Goal: Task Accomplishment & Management: Complete application form

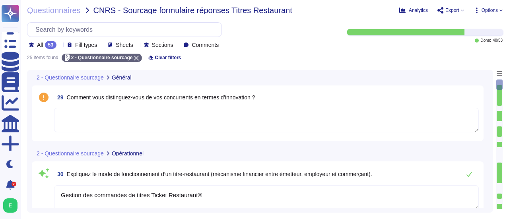
type textarea "Gestion des commandes de titres Ticket Restaurant®"
type textarea "Liées à la distribution des cartes au client, le responsable Transports contact…"
type textarea "Liées au chargement des cartes, le référent en charge du suivi du chargement de…"
type textarea "Gestion des commandes de titres Ticket Restaurant®"
click at [485, 93] on div "29 Comment vous distinguez-vous de vos concurrents en termes d’innovation ?" at bounding box center [260, 113] width 456 height 56
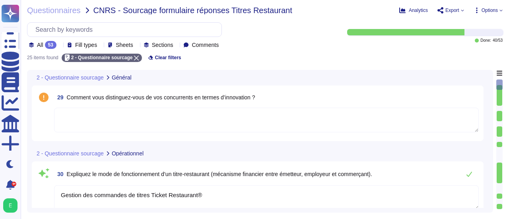
click at [486, 94] on div "29 Comment vous distinguez-vous de vos concurrents en termes d’innovation ?" at bounding box center [260, 113] width 456 height 56
click at [490, 93] on div "2 - Questionnaire sourcage Général 29 Comment vous distinguez-vous de vos concu…" at bounding box center [260, 141] width 466 height 143
click at [482, 96] on div "29 Comment vous distinguez-vous de vos concurrents en termes d’innovation ?" at bounding box center [258, 113] width 452 height 56
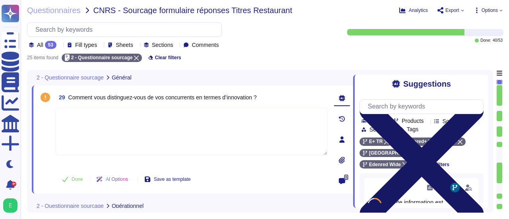
click at [480, 100] on icon at bounding box center [421, 162] width 124 height 124
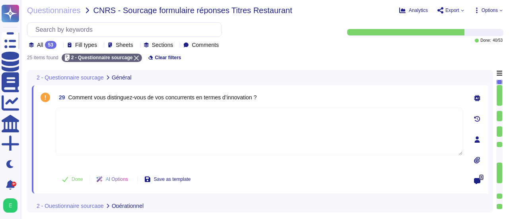
click at [490, 94] on div "2 - Questionnaire sourcage Général 29 Comment vous distinguez-vous de vos concu…" at bounding box center [260, 141] width 466 height 143
click at [491, 95] on div "2 - Questionnaire sourcage Général 29 Comment vous distinguez-vous de vos concu…" at bounding box center [260, 141] width 466 height 143
click at [494, 95] on div "2 - Questionnaire sourcage Général 29 Comment vous distinguez-vous de vos concu…" at bounding box center [265, 141] width 476 height 143
click at [491, 100] on div "2 - Questionnaire sourcage Général 29 Comment vous distinguez-vous de vos concu…" at bounding box center [260, 141] width 466 height 143
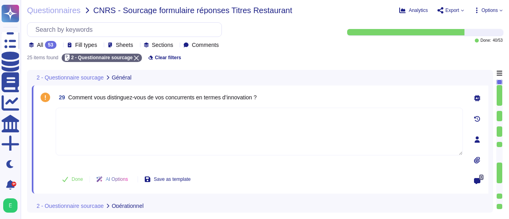
click at [490, 109] on div "2 - Questionnaire sourcage Général 29 Comment vous distinguez-vous de vos concu…" at bounding box center [260, 141] width 466 height 143
click at [490, 107] on div "2 - Questionnaire sourcage Général 29 Comment vous distinguez-vous de vos concu…" at bounding box center [260, 141] width 466 height 143
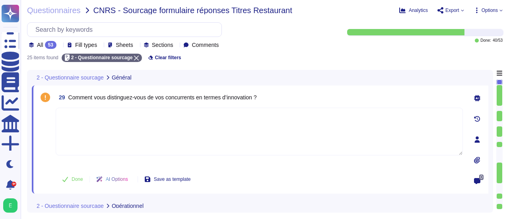
click at [487, 114] on div "0" at bounding box center [477, 139] width 22 height 99
click at [485, 117] on div "0" at bounding box center [477, 139] width 22 height 99
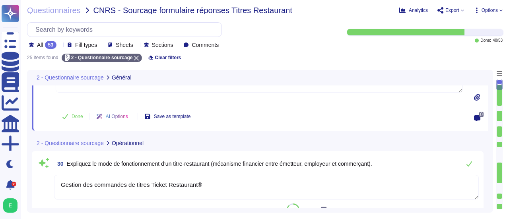
type textarea "Gestion des commandes de titres Ticket Restaurant®"
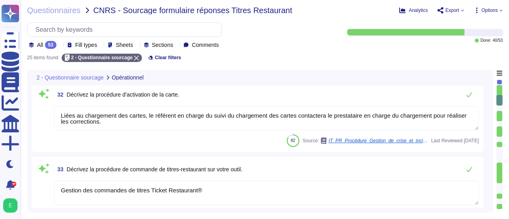
scroll to position [286, 0]
type textarea "Edenred France propose des solutions qui ne sont pas gratuites et font l'objet …"
type textarea "Edenred France établit des relations contractuelles avec les commerçants et res…"
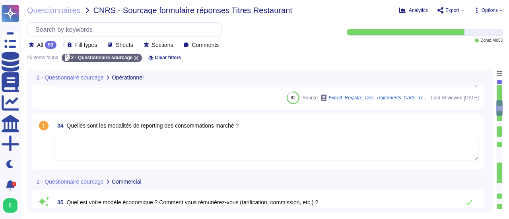
type textarea "Liées au chargement des cartes, le référent en charge du suivi du chargement de…"
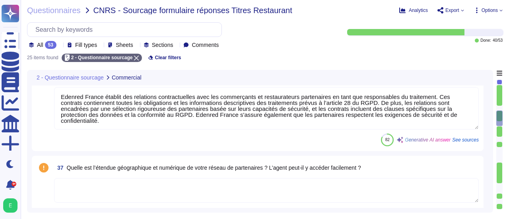
type textarea "Personnalisation des cartes par THALES - [GEOGRAPHIC_DATA]"
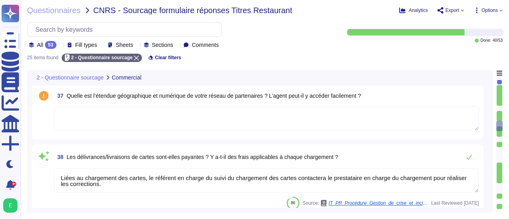
type textarea "Un service de réinitialisation de mot de passe en libre-service est mis à dispo…"
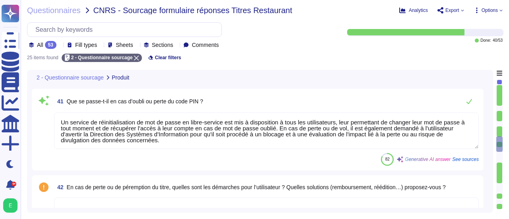
scroll to position [922, 0]
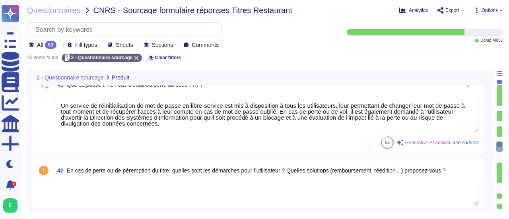
type textarea "Edenred France garantit que les données sont hébergées en priorité sur le terri…"
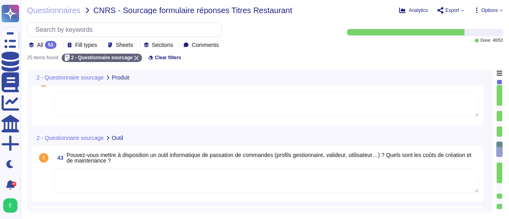
type textarea "Edenred France dispose effectivement d'une Politique de Sécurité du Système d'I…"
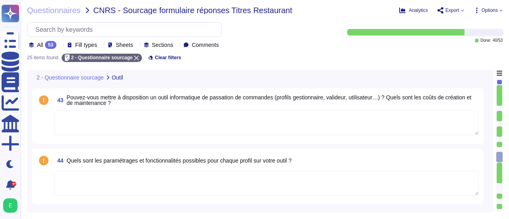
type textarea "Loremip Dolors ame consecte ad ELIT se doeiusmo tem incididuntu la etdolor ma a…"
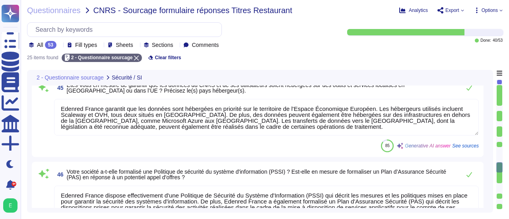
scroll to position [1193, 0]
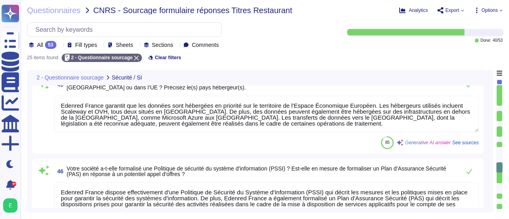
click at [464, 144] on span "See sources" at bounding box center [465, 142] width 27 height 5
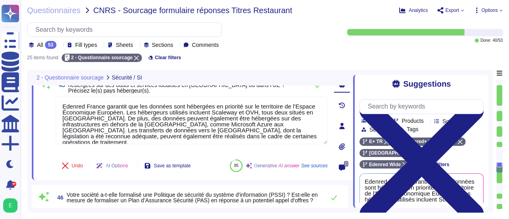
click at [485, 173] on div "Suggestions Team Products Source type Section Tags E+ TR Edenred+ RH [GEOGRAPHI…" at bounding box center [420, 141] width 135 height 133
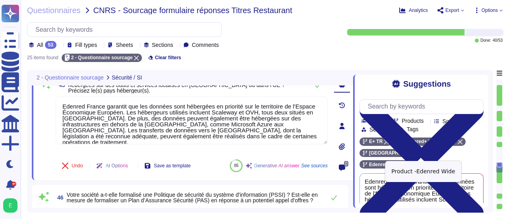
click at [407, 162] on icon at bounding box center [404, 164] width 5 height 5
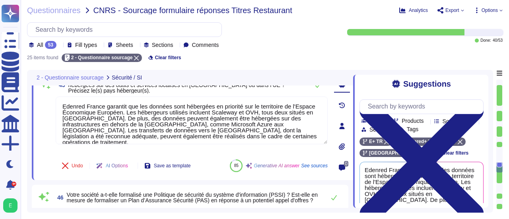
click at [490, 159] on div "2 - Questionnaire sourcage Sécurité / SI 45 Êtes-vous en mesure de garantir que…" at bounding box center [260, 141] width 466 height 143
click at [490, 163] on div "2 - Questionnaire sourcage Sécurité / SI 45 Êtes-vous en mesure de garantir que…" at bounding box center [260, 141] width 466 height 143
click at [486, 169] on div "Suggestions Team Products Source type Section Tags E+ TR Edenred+ RH [GEOGRAPHI…" at bounding box center [420, 141] width 135 height 133
click at [484, 180] on div "Suggestions Team Products Source type Section Tags E+ TR Edenred+ RH [GEOGRAPHI…" at bounding box center [420, 141] width 135 height 133
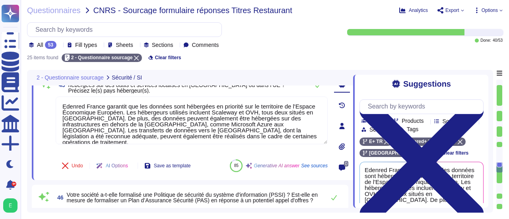
click at [484, 157] on div "Suggestions Team Products Source type Section Tags E+ TR Edenred+ RH [GEOGRAPHI…" at bounding box center [420, 141] width 135 height 133
click at [489, 169] on div "2 - Questionnaire sourcage Sécurité / SI 45 Êtes-vous en mesure de garantir que…" at bounding box center [260, 141] width 466 height 143
click at [485, 185] on div "Suggestions Team Products Source type Section Tags E+ TR Edenred+ RH [GEOGRAPHI…" at bounding box center [420, 141] width 135 height 133
click at [486, 179] on div "Suggestions Team Products Source type Section Tags E+ TR Edenred+ RH [GEOGRAPHI…" at bounding box center [420, 141] width 135 height 133
click at [489, 184] on div "2 - Questionnaire sourcage Sécurité / SI 45 Êtes-vous en mesure de garantir que…" at bounding box center [260, 141] width 466 height 143
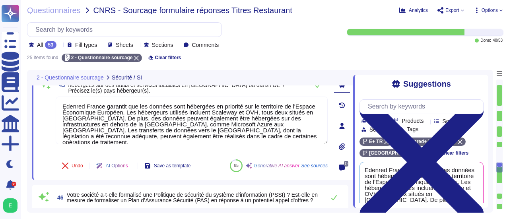
click at [484, 183] on div "Suggestions Team Products Source type Section Tags E+ TR Edenred+ RH [GEOGRAPHI…" at bounding box center [420, 141] width 135 height 133
click at [486, 201] on div "Suggestions Team Products Source type Section Tags E+ TR Edenred+ RH [GEOGRAPHI…" at bounding box center [420, 141] width 135 height 133
click at [485, 201] on div "Suggestions Team Products Source type Section Tags E+ TR Edenred+ RH [GEOGRAPHI…" at bounding box center [420, 141] width 135 height 133
click at [483, 177] on div "Edenred France garantit que les données sont hébergées en priorité sur le terri…" at bounding box center [421, 192] width 124 height 61
click at [485, 186] on div "Suggestions Team Products Source type Section Tags E+ TR Edenred+ RH [GEOGRAPHI…" at bounding box center [420, 141] width 135 height 133
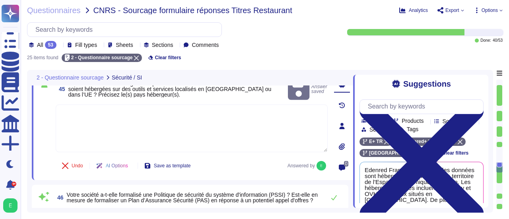
click at [167, 105] on textarea at bounding box center [192, 129] width 272 height 48
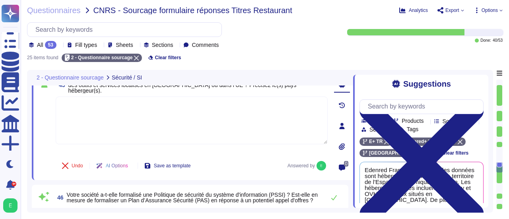
click at [490, 167] on div "2 - Questionnaire sourcage Sécurité / SI 45 Êtes-vous en mesure de garantir que…" at bounding box center [260, 141] width 466 height 143
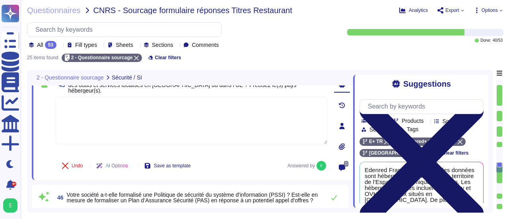
click at [478, 100] on icon at bounding box center [421, 162] width 124 height 124
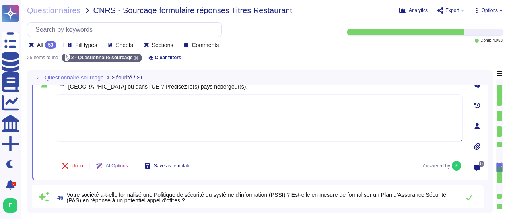
click at [487, 120] on div "0" at bounding box center [477, 126] width 22 height 99
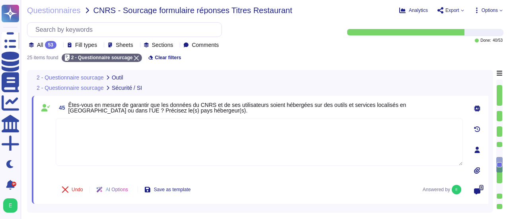
scroll to position [1177, 0]
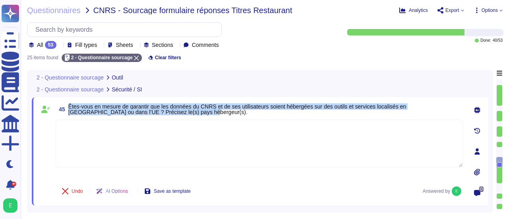
drag, startPoint x: 68, startPoint y: 105, endPoint x: 150, endPoint y: 113, distance: 81.9
click at [150, 113] on span "Êtes-vous en mesure de garantir que les données du CNRS et de ses utilisateurs …" at bounding box center [265, 109] width 394 height 11
copy span "Êtes-vous en mesure de garantir que les données du CNRS et de ses utilisateurs …"
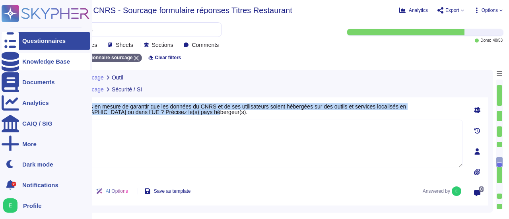
click at [31, 60] on div "Knowledge Base" at bounding box center [46, 61] width 48 height 6
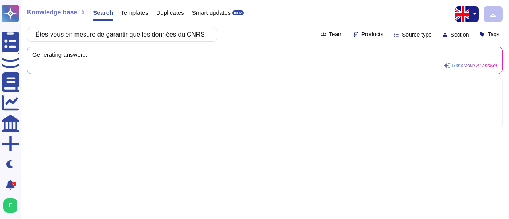
click at [476, 15] on button "button" at bounding box center [474, 14] width 10 height 16
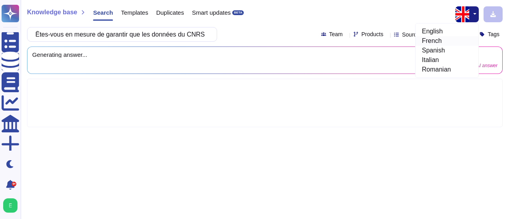
click at [440, 43] on link "French" at bounding box center [447, 41] width 63 height 10
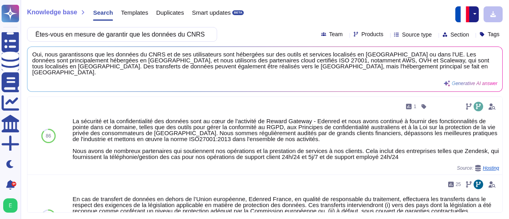
click at [386, 35] on icon at bounding box center [386, 35] width 0 height 0
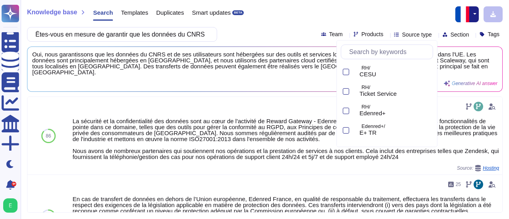
scroll to position [69, 0]
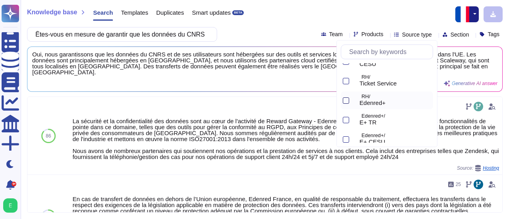
click at [344, 100] on div at bounding box center [346, 100] width 6 height 6
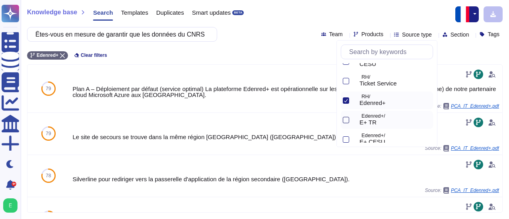
click at [346, 119] on div at bounding box center [346, 120] width 6 height 6
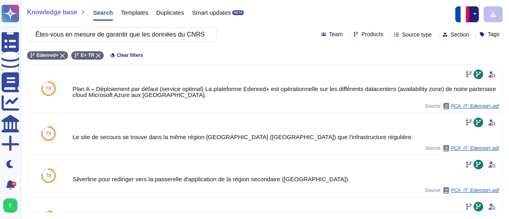
click at [286, 21] on div "Knowledge base Search Templates Duplicates Smart updates BETA" at bounding box center [262, 14] width 470 height 16
click at [474, 14] on button "button" at bounding box center [474, 14] width 10 height 16
click at [445, 32] on link "English" at bounding box center [447, 32] width 63 height 10
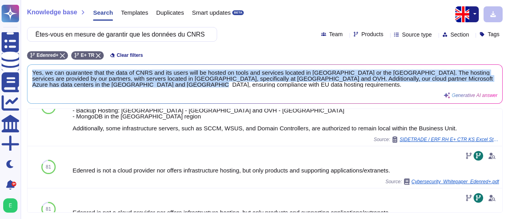
drag, startPoint x: 202, startPoint y: 85, endPoint x: 31, endPoint y: 72, distance: 171.9
click at [31, 72] on div "Yes, we can guarantee that the data of CNRS and its users will be hosted on too…" at bounding box center [264, 84] width 475 height 39
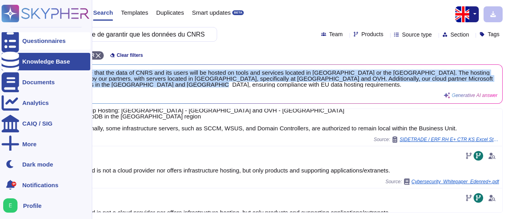
click at [22, 43] on div "Questionnaires" at bounding box center [46, 40] width 89 height 17
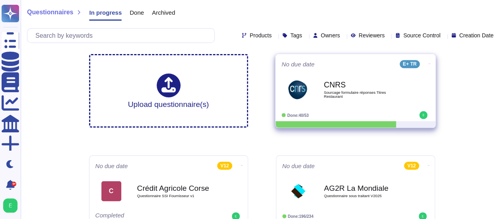
click at [342, 103] on div "CNRS Sourcage formulaire réponses Titres Restaurant" at bounding box center [364, 90] width 80 height 32
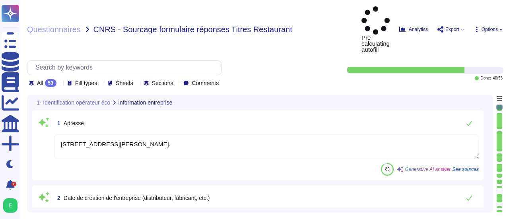
type textarea "[STREET_ADDRESS][PERSON_NAME]."
type textarea "Edenred"
type textarea "Edenred France est une entreprise qui traite des données personnelles et fourni…"
type textarea "Edenred France propose un modèle économique basé sur des solutions Cloud de typ…"
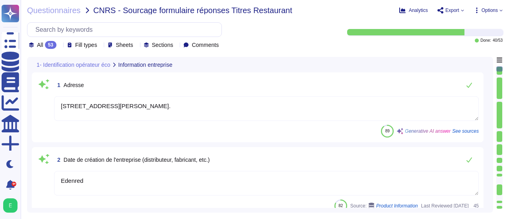
click at [144, 49] on div "Questionnaires CNRS - Sourcage formulaire réponses Titres Restaurant Analytics …" at bounding box center [265, 109] width 488 height 219
click at [136, 46] on icon at bounding box center [136, 46] width 0 height 0
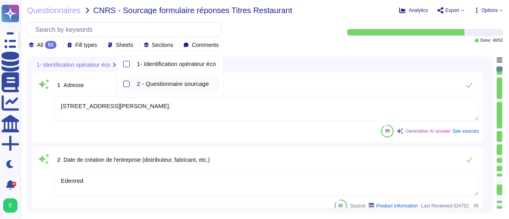
click at [127, 84] on div at bounding box center [126, 84] width 6 height 6
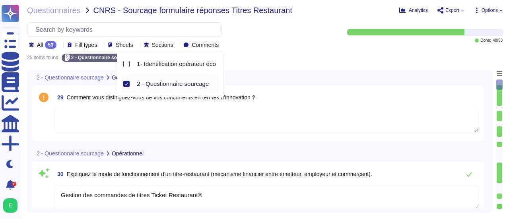
type textarea "Gestion des commandes de titres Ticket Restaurant®"
type textarea "Liées à la distribution des cartes au client, le responsable Transports contact…"
type textarea "Liées au chargement des cartes, le référent en charge du suivi du chargement de…"
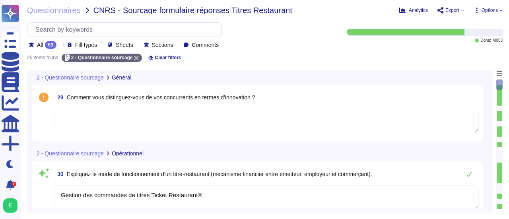
click at [485, 151] on div "2 - Questionnaire sourcage Opérationnel" at bounding box center [260, 154] width 456 height 16
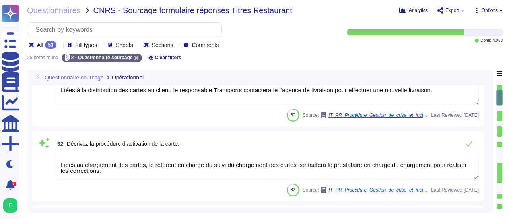
type textarea "Edenred France propose des solutions qui ne sont pas gratuites et font l'objet …"
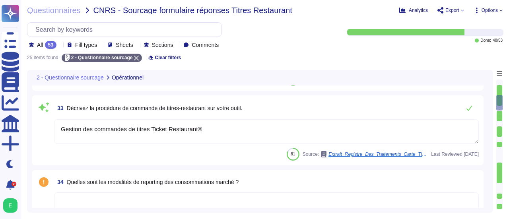
type textarea "Edenred France établit des relations contractuelles avec les commerçants et res…"
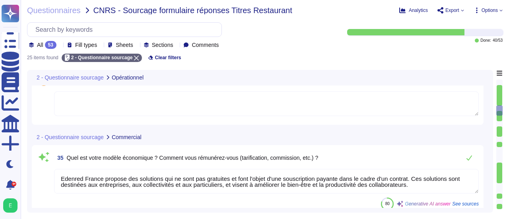
type textarea "Liées au chargement des cartes, le référent en charge du suivi du chargement de…"
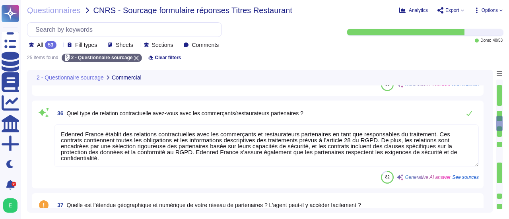
type textarea "Personnalisation des cartes par THALES - [GEOGRAPHIC_DATA]"
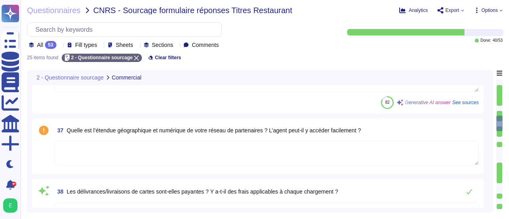
scroll to position [573, 0]
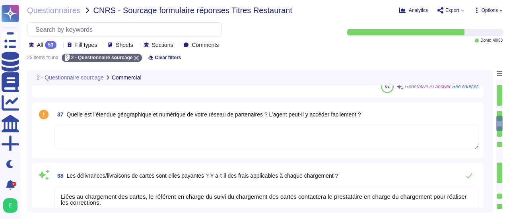
type textarea "Un service de réinitialisation de mot de passe en libre-service est mis à dispo…"
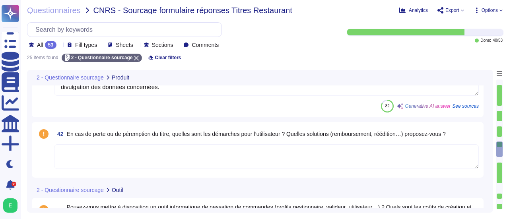
type textarea "Edenred France dispose effectivement d'une Politique de Sécurité du Système d'I…"
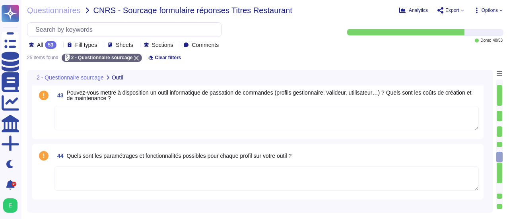
type textarea "Loremip Dolors ame consecte ad ELIT se doeiusmo tem incididuntu la etdolor ma a…"
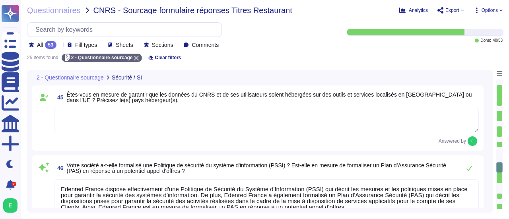
scroll to position [1129, 0]
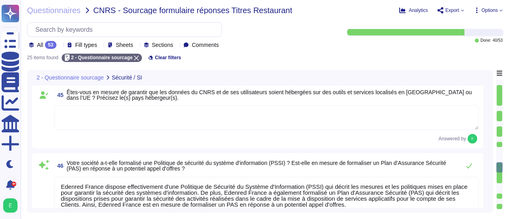
click at [153, 104] on div "45 Êtes-vous en mesure de garantir que les données du CNRS et de ses utilisateu…" at bounding box center [258, 116] width 442 height 56
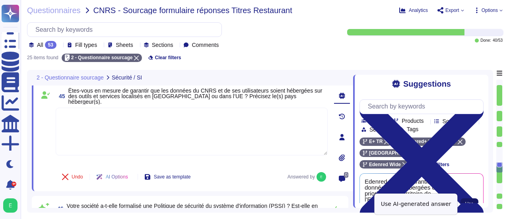
click at [469, 200] on button "Use" at bounding box center [469, 203] width 18 height 11
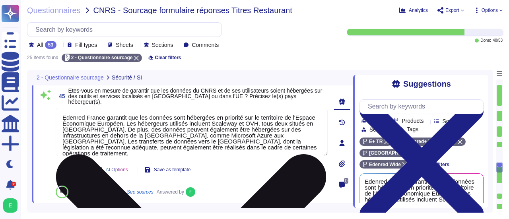
click at [108, 127] on textarea "Edenred France garantit que les données sont hébergées en priorité sur le terri…" at bounding box center [192, 132] width 272 height 49
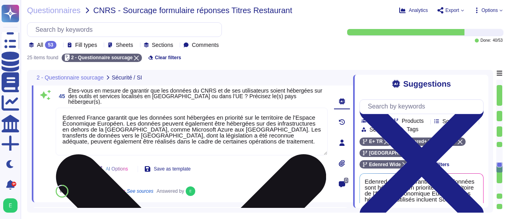
click at [221, 122] on textarea "Edenred France garantit que les données sont hébergées en priorité sur le terri…" at bounding box center [192, 132] width 272 height 48
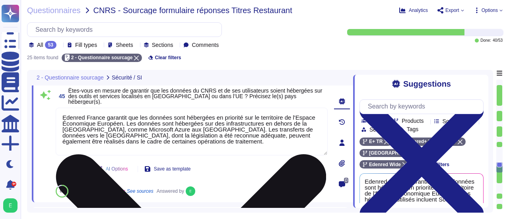
drag, startPoint x: 184, startPoint y: 128, endPoint x: 185, endPoint y: 141, distance: 12.8
click at [185, 141] on textarea "Edenred France garantit que les données sont hébergées en priorité sur le terri…" at bounding box center [192, 132] width 272 height 48
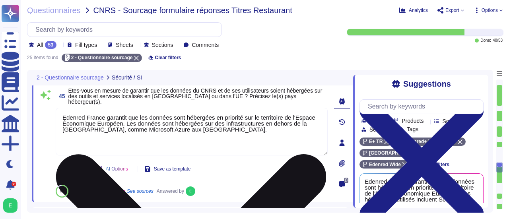
type textarea "Edenred France garantit que les données sont hébergées en priorité sur le terri…"
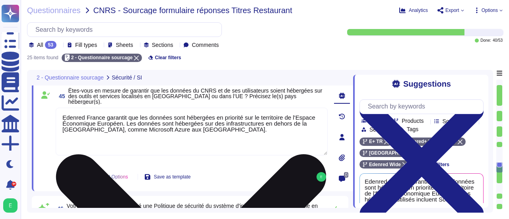
click at [192, 128] on textarea "Edenred France garantit que les données sont hébergées en priorité sur le terri…" at bounding box center [192, 132] width 272 height 48
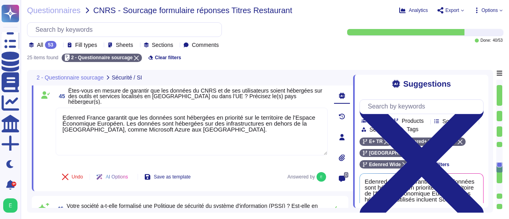
click at [462, 13] on span "Export" at bounding box center [450, 10] width 27 height 6
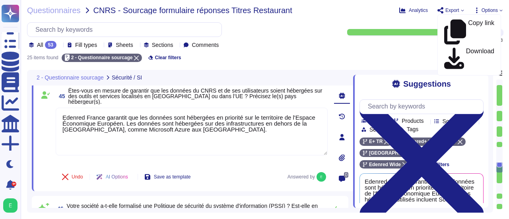
click at [502, 9] on icon at bounding box center [500, 10] width 3 height 3
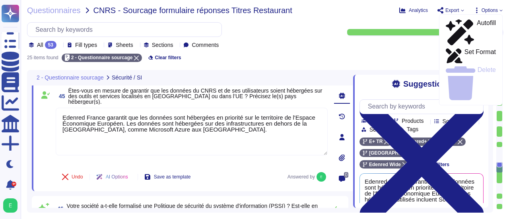
click at [381, 17] on div "Questionnaires CNRS - Sourcage formulaire réponses Titres Restaurant Analytics …" at bounding box center [265, 109] width 488 height 219
